Goal: Navigation & Orientation: Find specific page/section

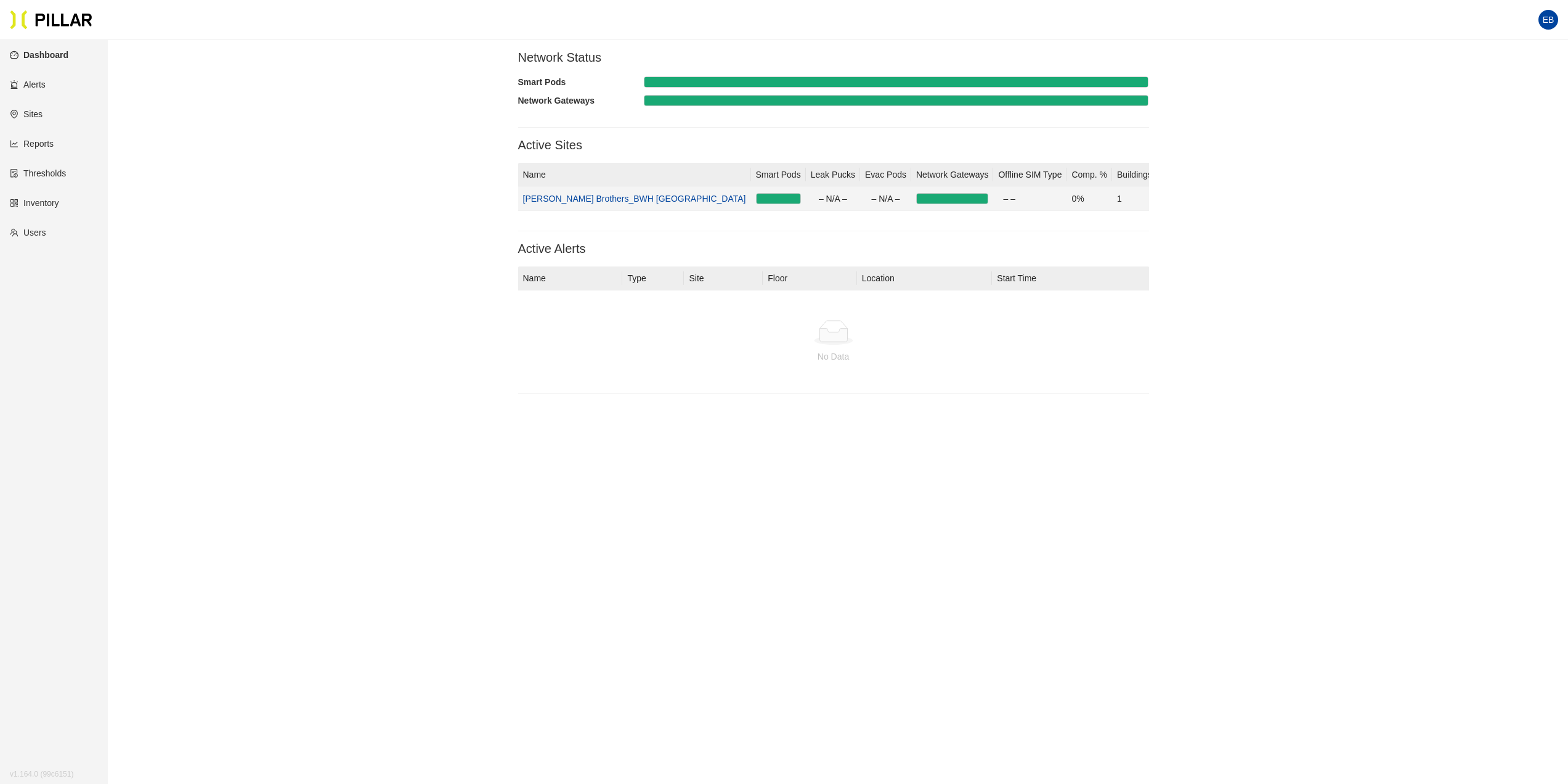
click at [604, 201] on link "[PERSON_NAME] Brothers_BWH [GEOGRAPHIC_DATA]" at bounding box center [634, 198] width 223 height 10
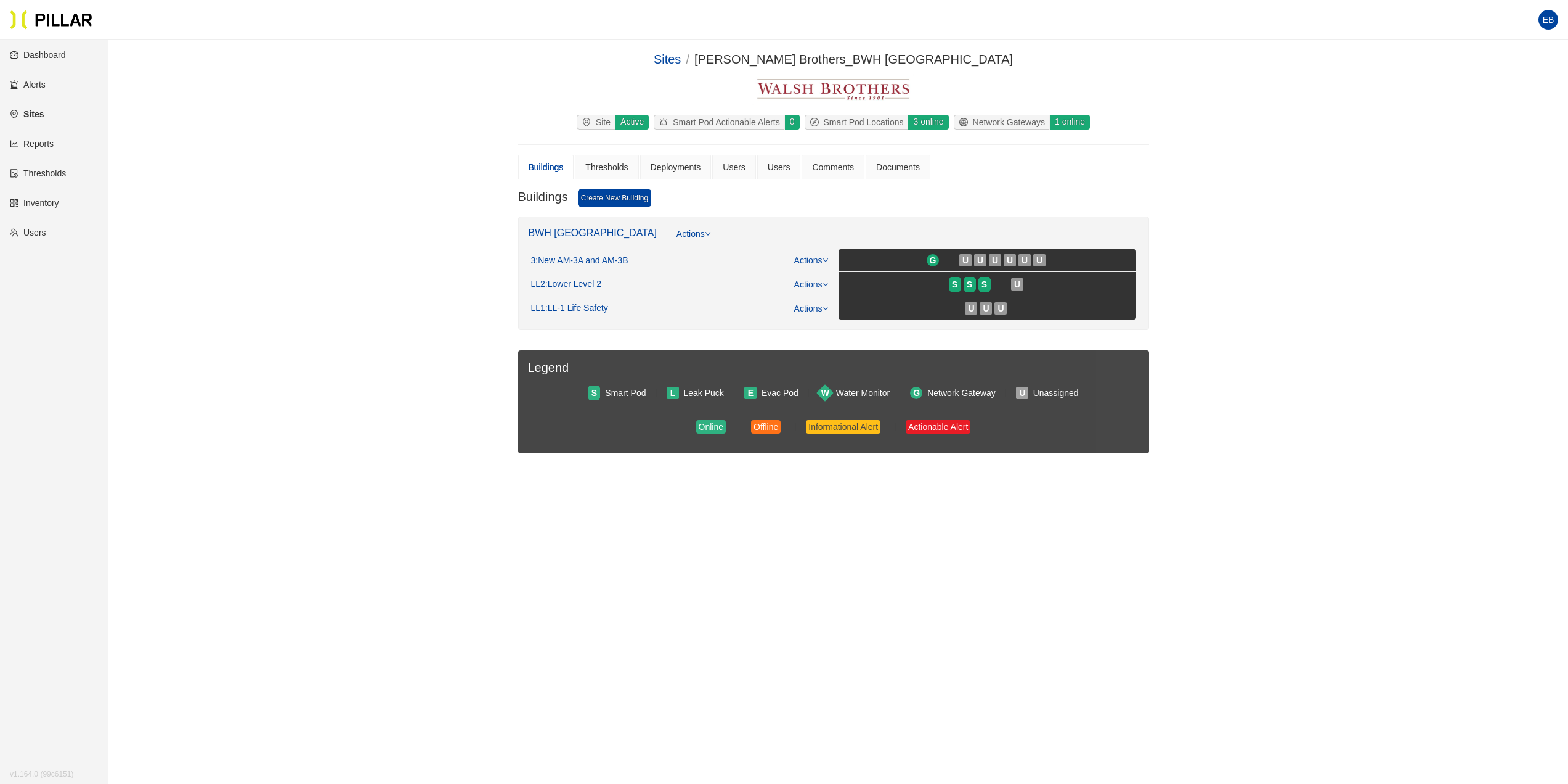
click at [28, 112] on link "Sites" at bounding box center [27, 113] width 34 height 10
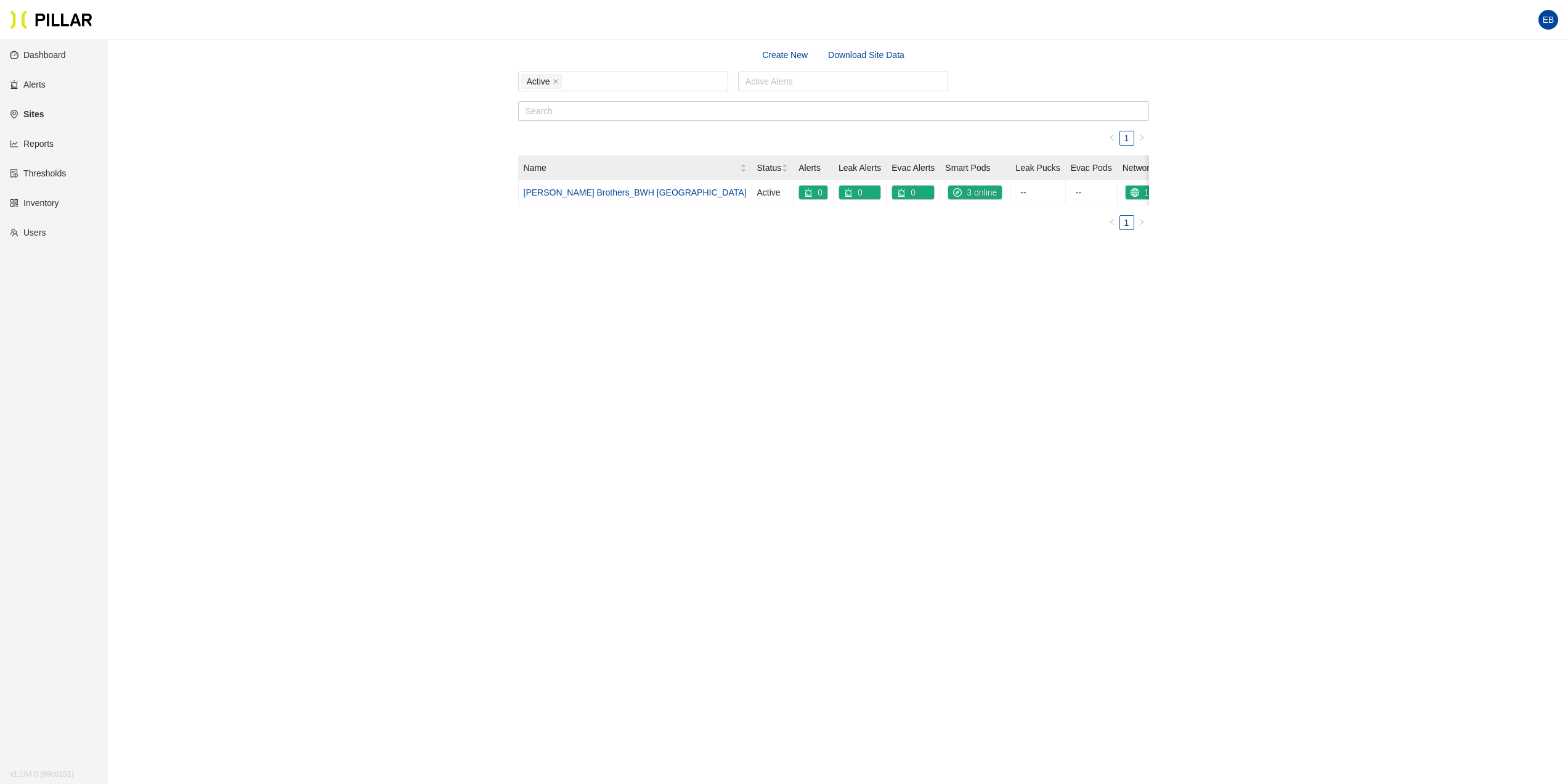
scroll to position [40, 0]
